Goal: Browse casually

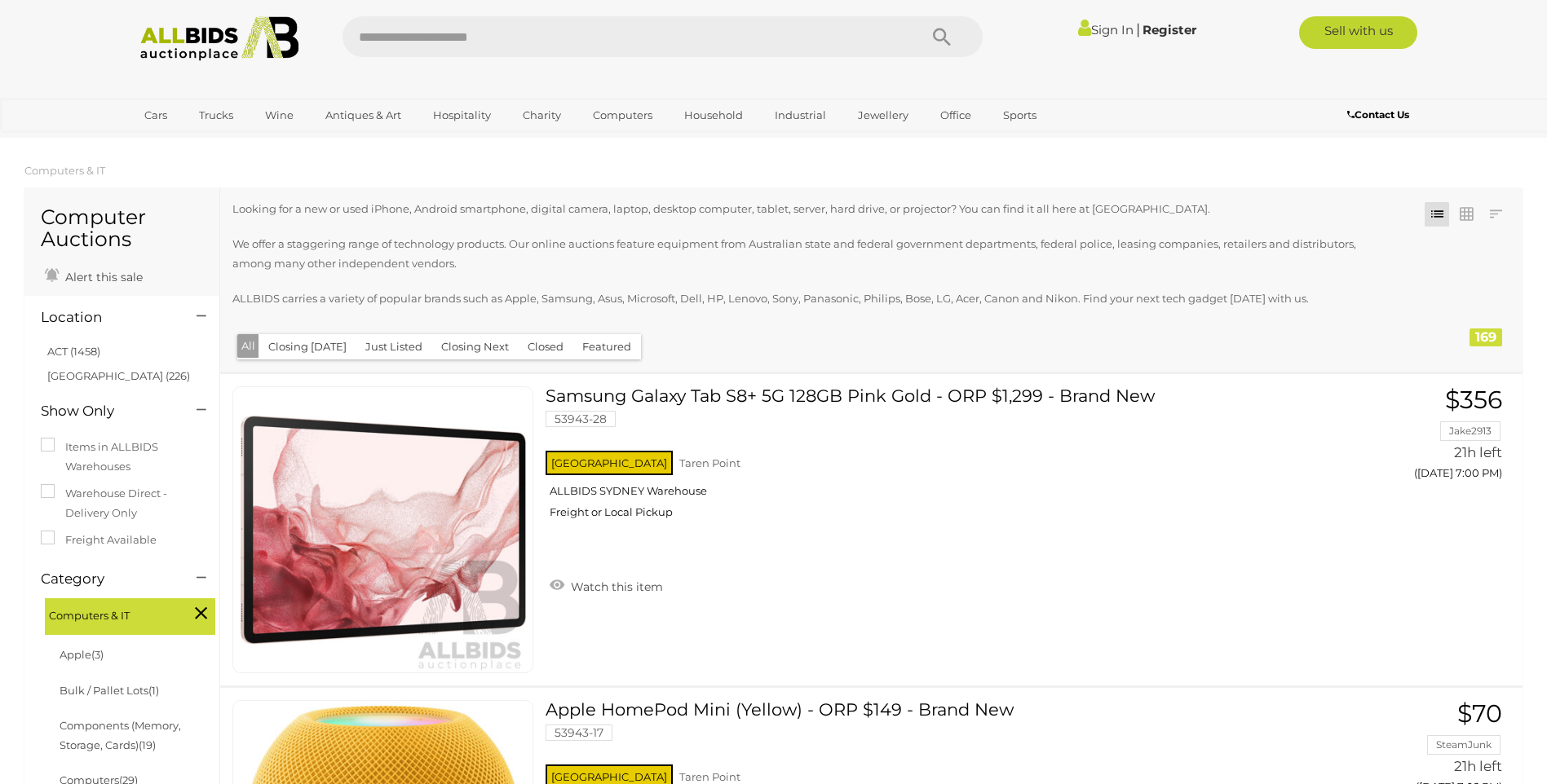
scroll to position [16128, 0]
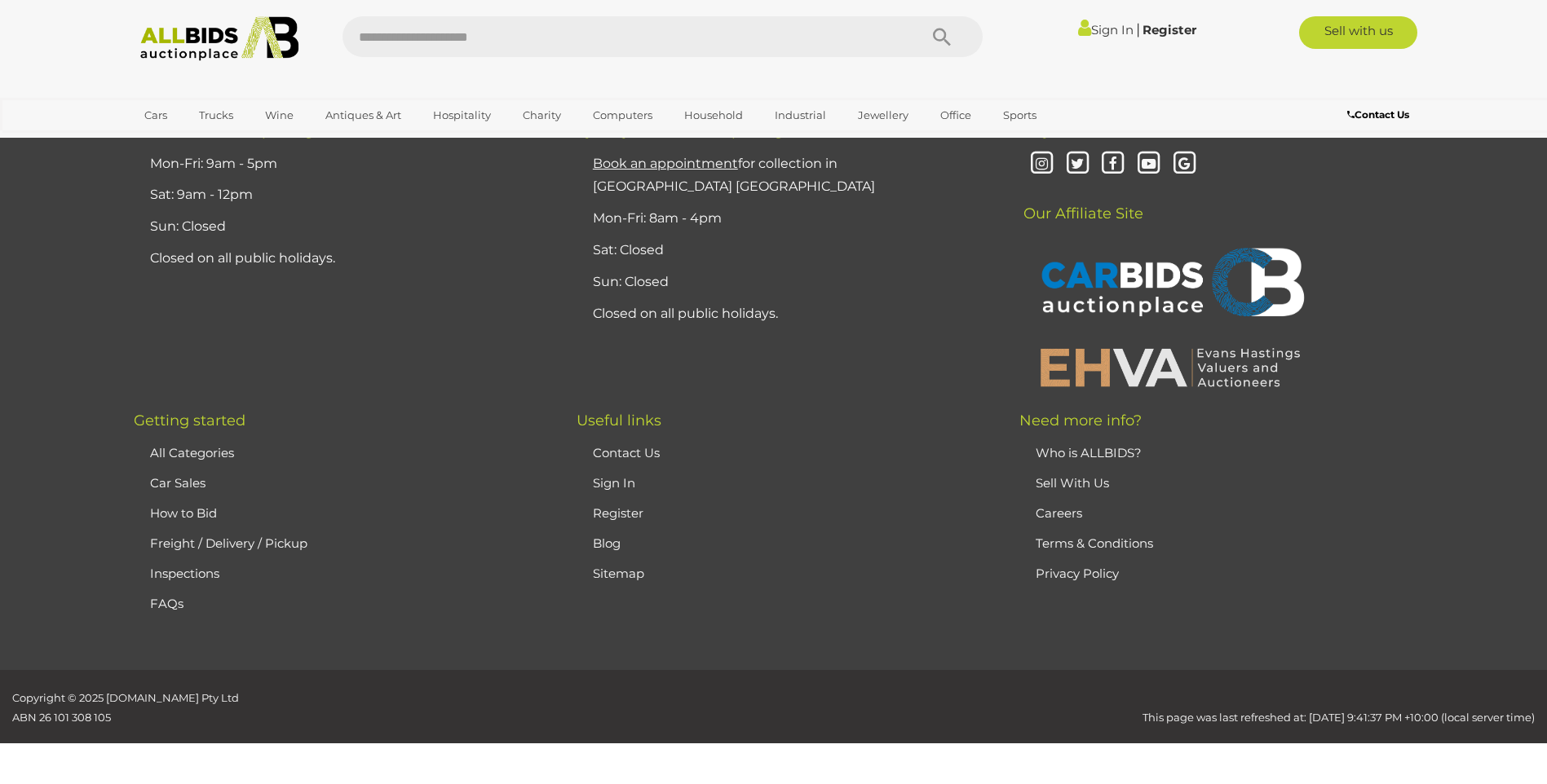
click at [210, 44] on img at bounding box center [220, 38] width 177 height 45
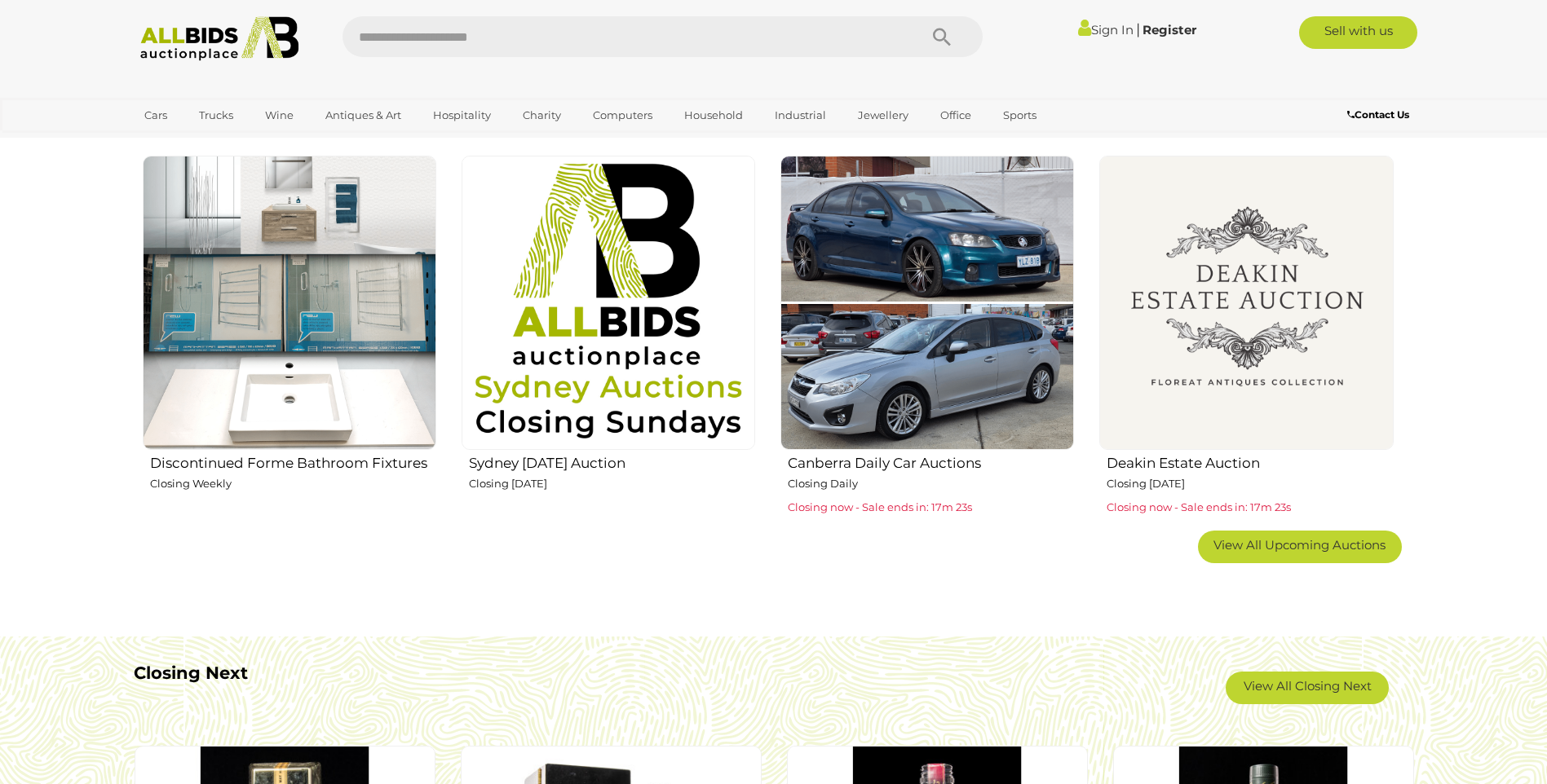
scroll to position [1305, 0]
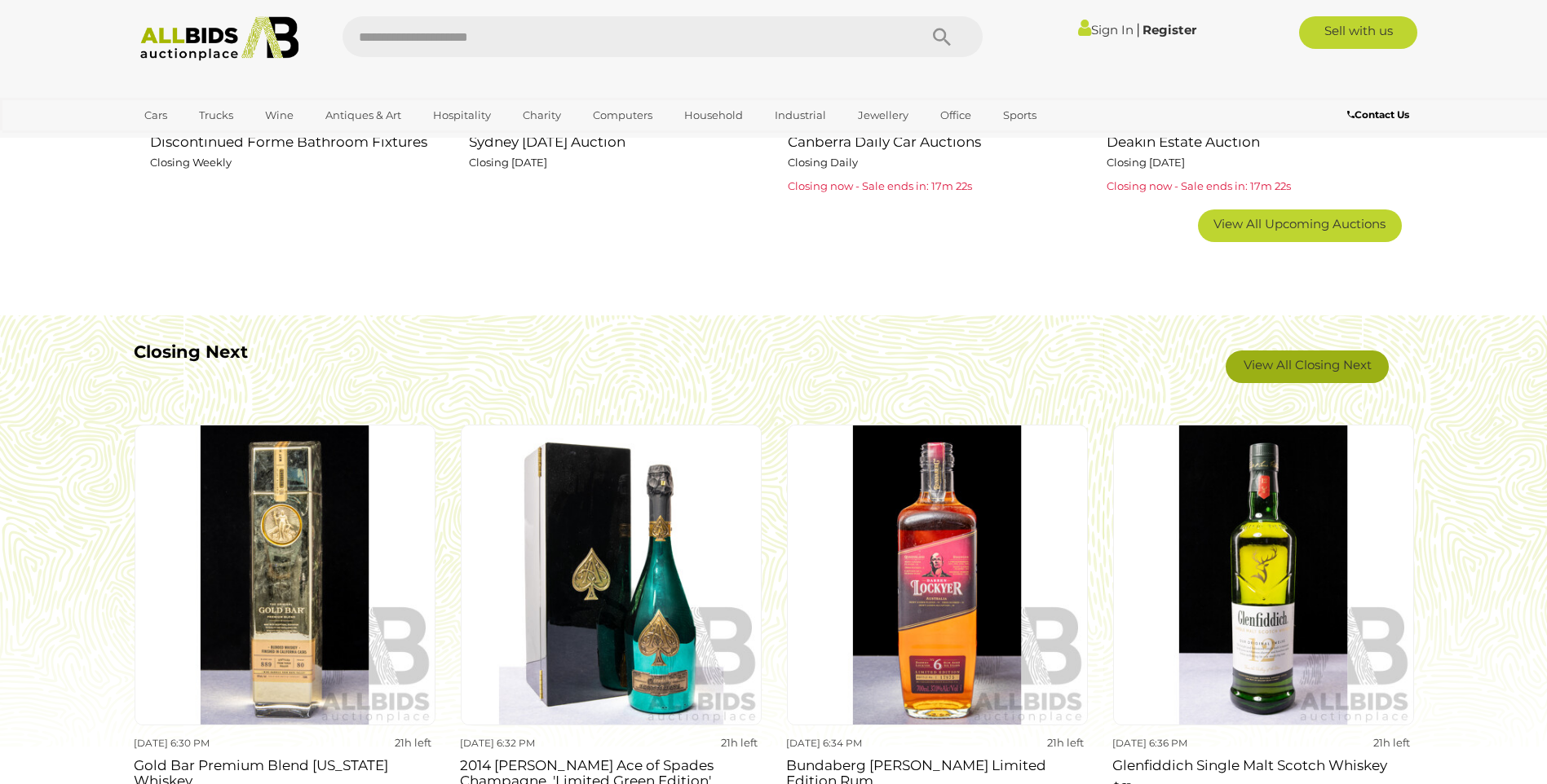
click at [1341, 364] on link "View All Closing Next" at bounding box center [1307, 366] width 163 height 33
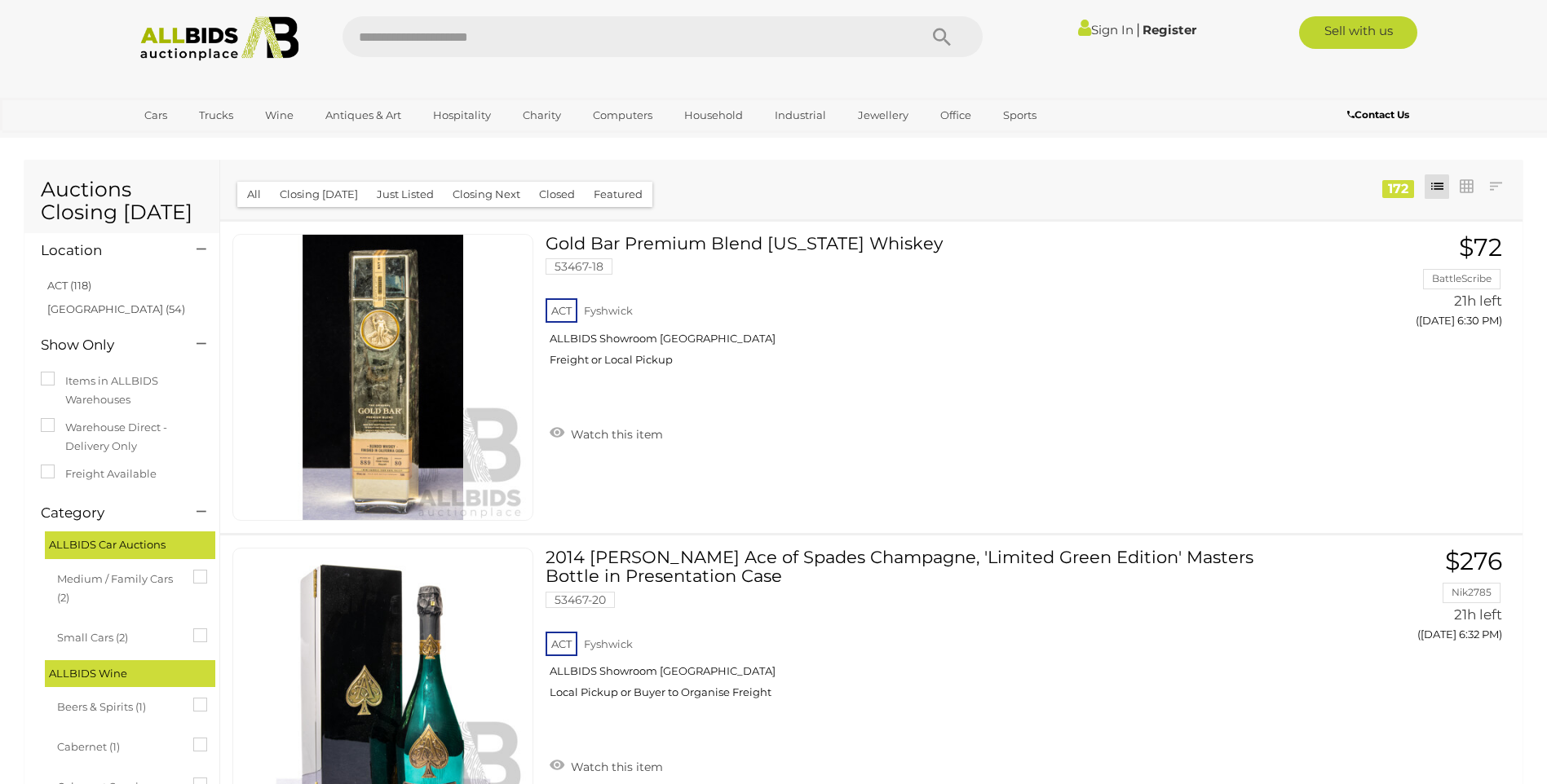
click at [199, 48] on img at bounding box center [220, 38] width 177 height 45
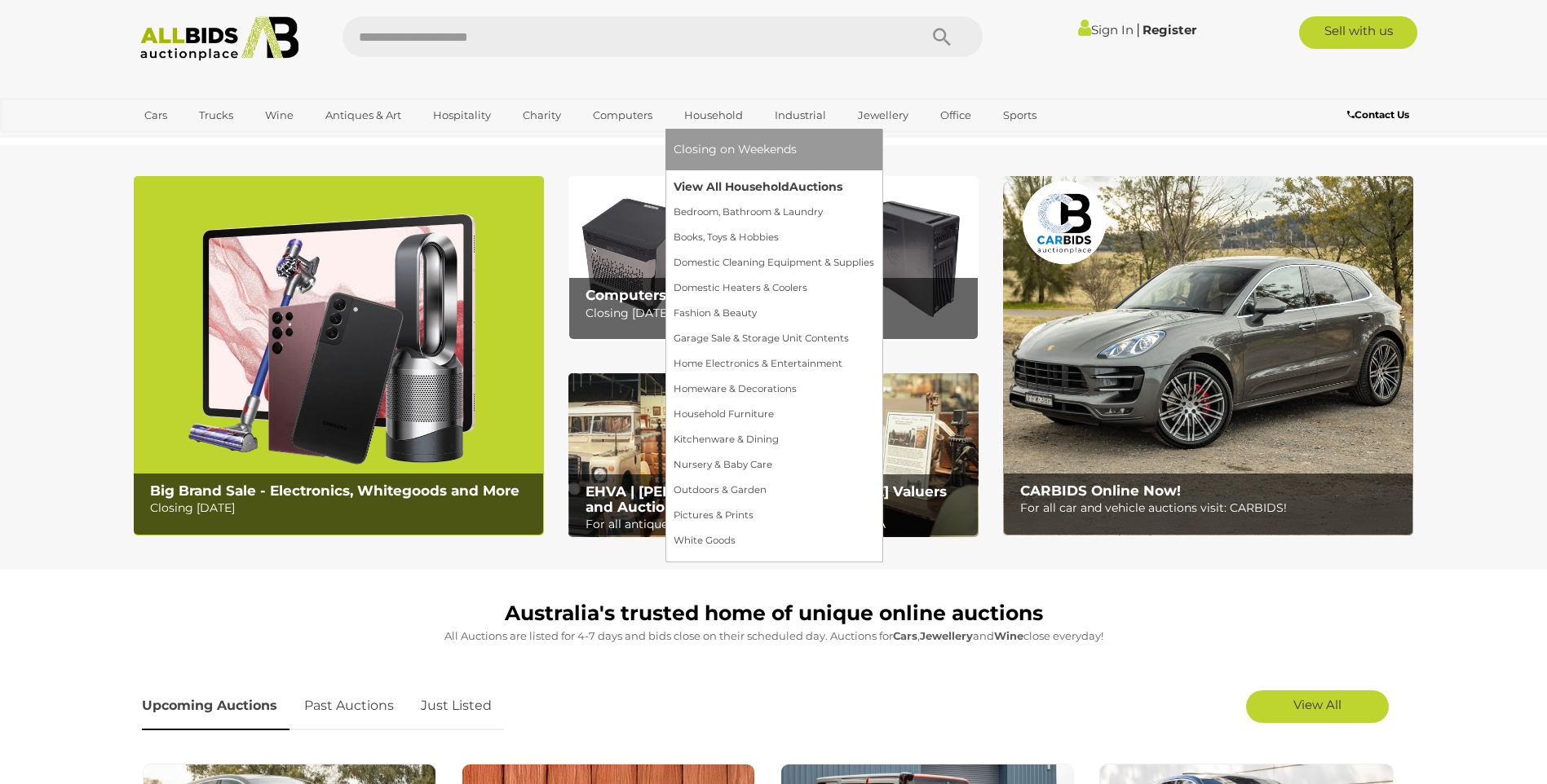
click at [714, 181] on link "View All Household Auctions" at bounding box center [774, 187] width 201 height 26
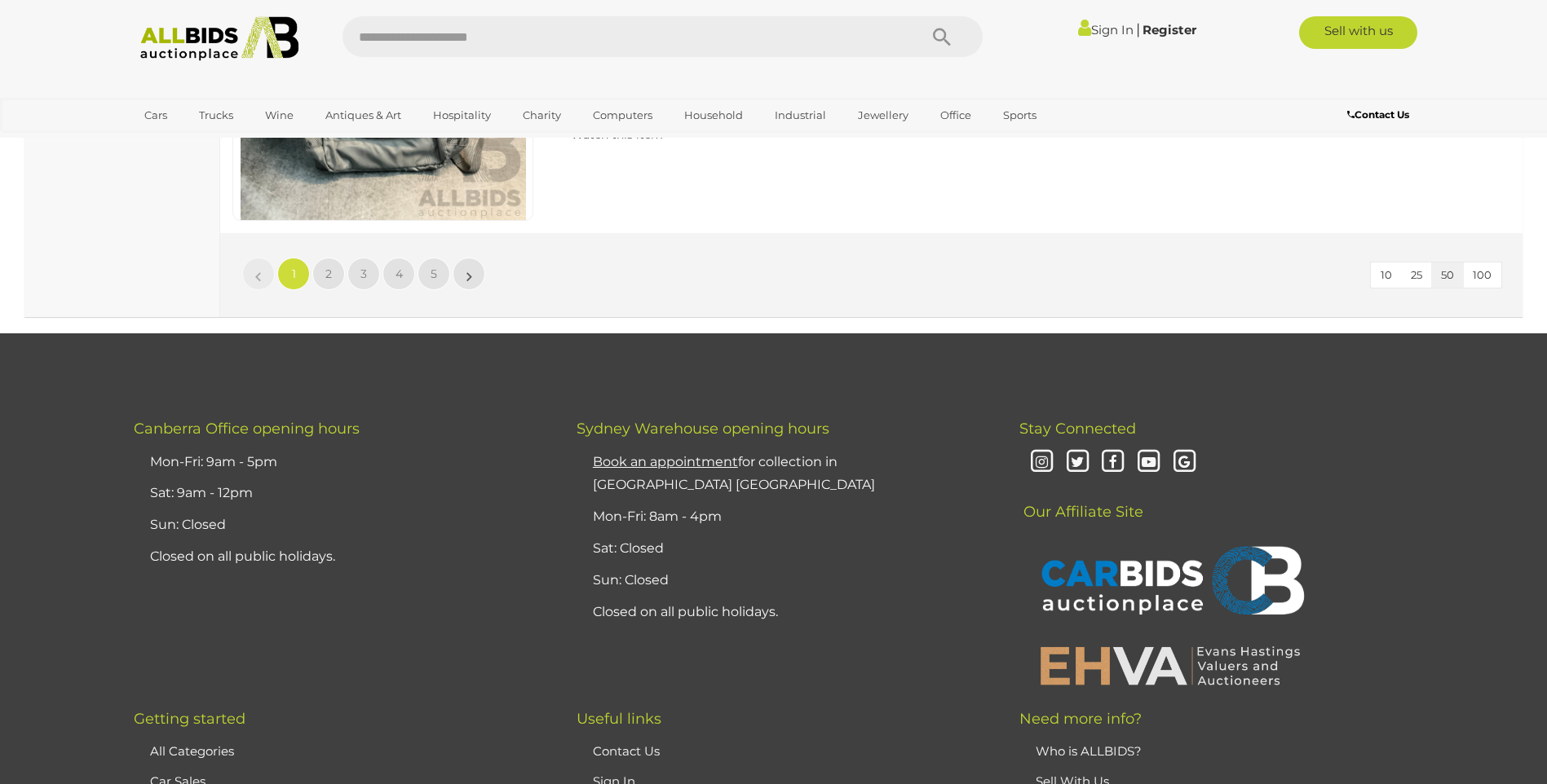
scroll to position [15488, 0]
click at [332, 266] on link "2" at bounding box center [328, 273] width 33 height 33
